Goal: Find specific page/section: Find specific page/section

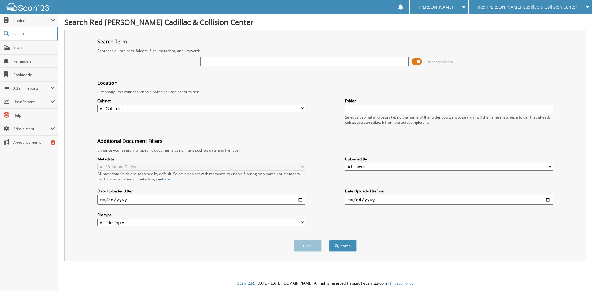
click at [275, 63] on input "text" at bounding box center [304, 61] width 208 height 9
type input "157279"
click at [329, 241] on button "Search" at bounding box center [343, 246] width 28 height 11
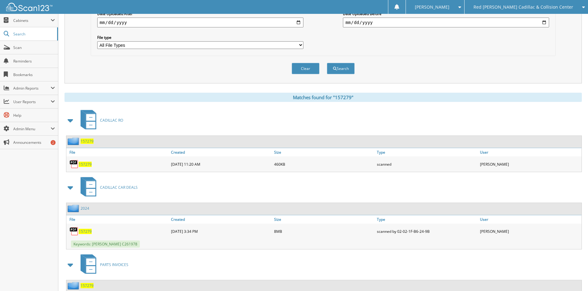
scroll to position [185, 0]
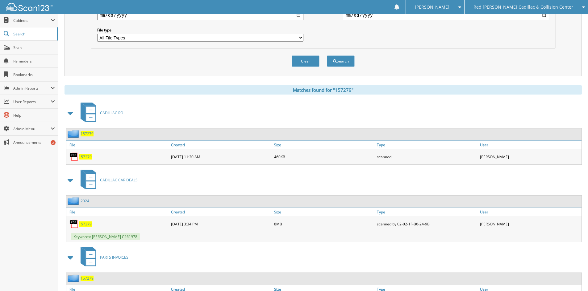
click at [85, 157] on span "157279" at bounding box center [85, 157] width 13 height 5
click at [70, 181] on span at bounding box center [70, 180] width 9 height 11
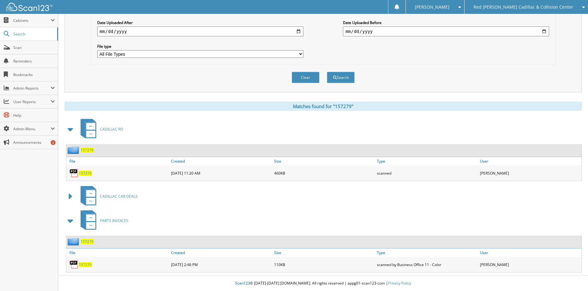
click at [69, 222] on span at bounding box center [70, 221] width 9 height 11
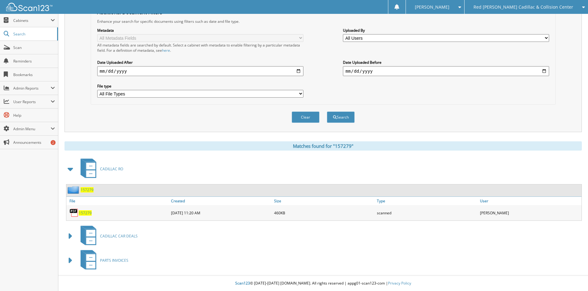
click at [556, 7] on span "Red [PERSON_NAME] Cadillac & Collision Center" at bounding box center [523, 7] width 100 height 4
click at [536, 20] on link "Jaguar Land Rover [US_STATE][GEOGRAPHIC_DATA]" at bounding box center [525, 19] width 123 height 11
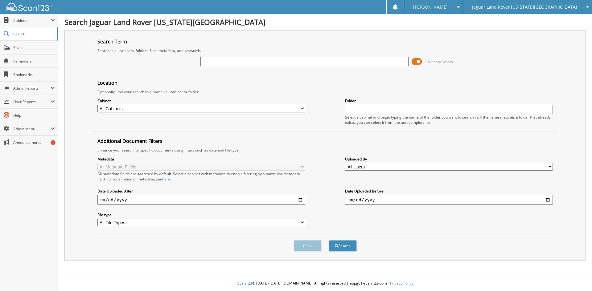
click at [254, 62] on input "text" at bounding box center [304, 61] width 208 height 9
type input "222696"
click at [329, 241] on button "Search" at bounding box center [343, 246] width 28 height 11
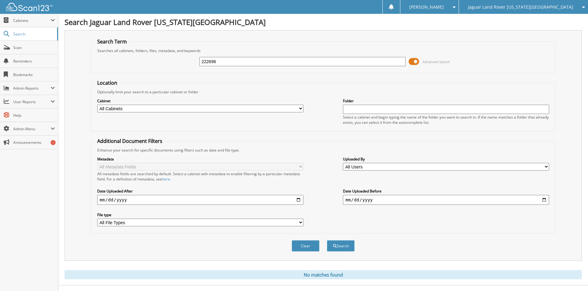
drag, startPoint x: 233, startPoint y: 62, endPoint x: 170, endPoint y: 55, distance: 63.9
click at [170, 55] on div "222696 Advanced Search" at bounding box center [323, 61] width 458 height 17
type input "222624"
click at [327, 241] on button "Search" at bounding box center [341, 246] width 28 height 11
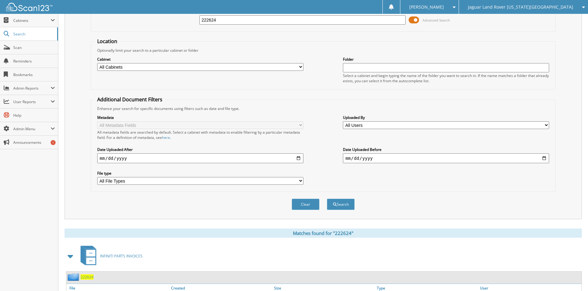
scroll to position [88, 0]
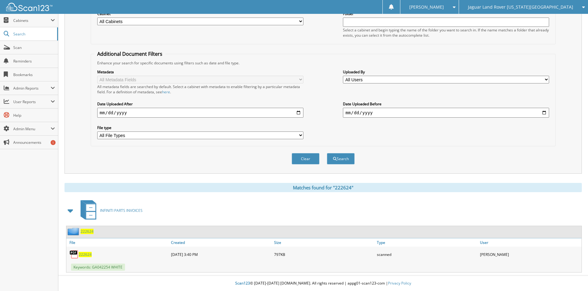
click at [80, 255] on span "222624" at bounding box center [85, 254] width 13 height 5
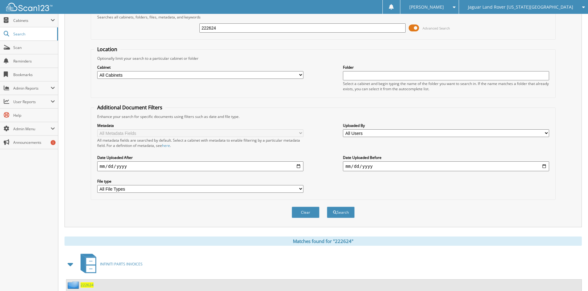
scroll to position [0, 0]
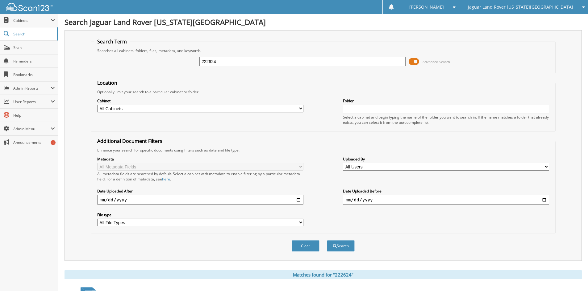
drag, startPoint x: 224, startPoint y: 64, endPoint x: 192, endPoint y: 57, distance: 33.0
click at [192, 57] on div "222624 Advanced Search" at bounding box center [323, 61] width 458 height 17
type input "222680"
click at [327, 241] on button "Search" at bounding box center [341, 246] width 28 height 11
